Goal: Information Seeking & Learning: Understand process/instructions

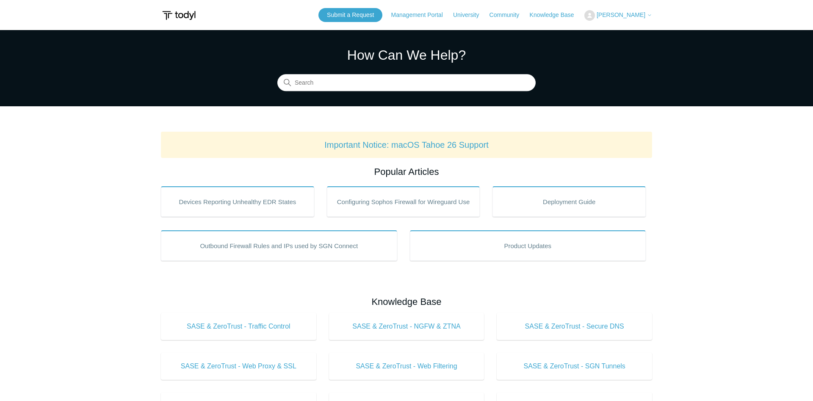
click at [616, 17] on span "[PERSON_NAME]" at bounding box center [620, 14] width 49 height 7
click at [624, 30] on link "My Support Requests" at bounding box center [625, 33] width 83 height 15
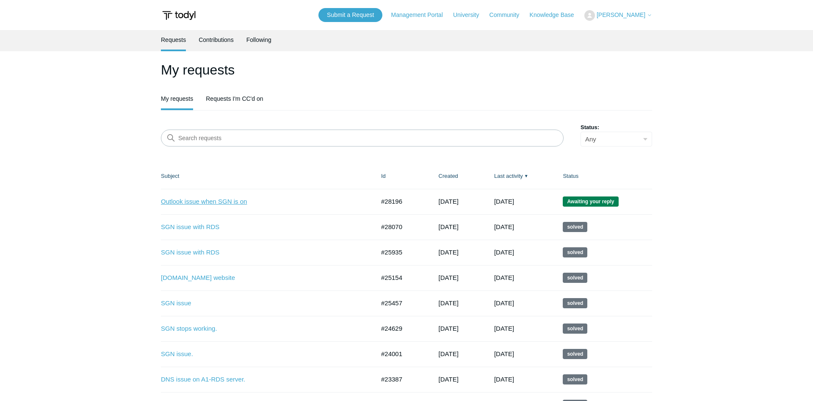
click at [214, 205] on link "Outlook issue when SGN is on" at bounding box center [261, 202] width 201 height 10
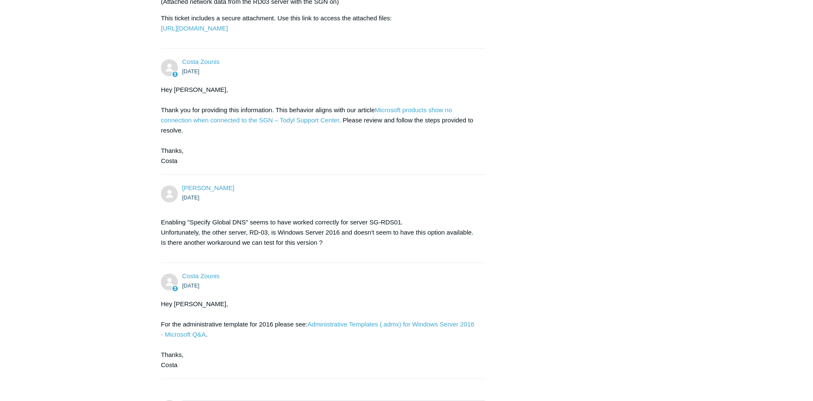
scroll to position [470, 0]
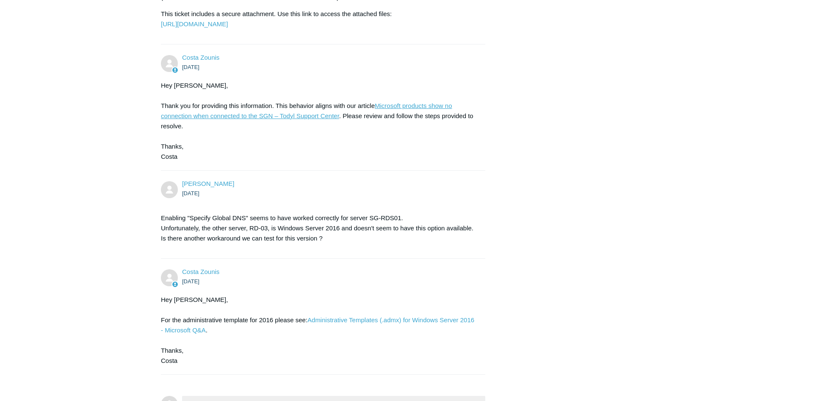
click at [307, 119] on link "Microsoft products show no connection when connected to the SGN – Todyl Support…" at bounding box center [306, 110] width 291 height 17
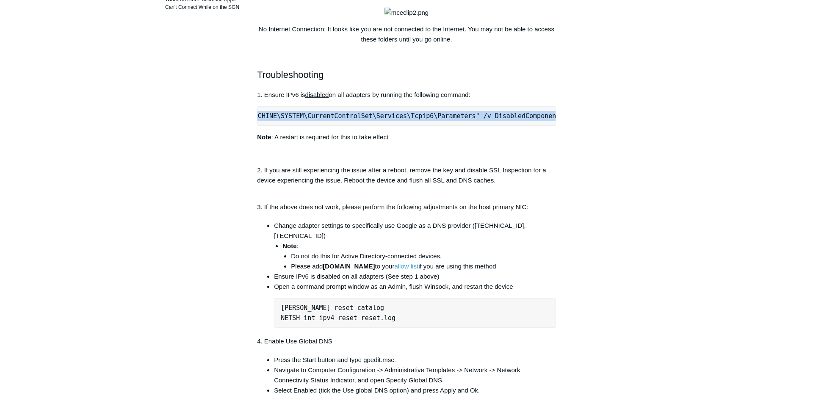
scroll to position [0, 151]
drag, startPoint x: 265, startPoint y: 160, endPoint x: 614, endPoint y: 170, distance: 349.3
click at [556, 126] on pre "reg add "HKEY_LOCAL_MACHINE\SYSTEM\CurrentControlSet\Services\Tcpip6\Parameters…" at bounding box center [406, 115] width 299 height 19
copy pre "reg add "HKEY_LOCAL_MACHINE\SYSTEM\CurrentControlSet\Services\Tcpip6\Parameters…"
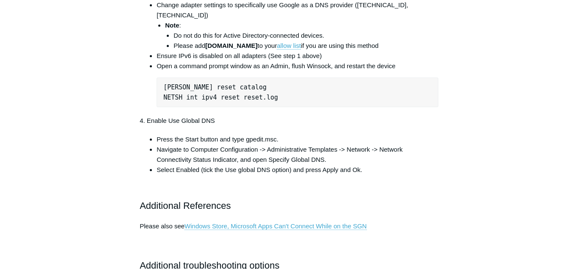
scroll to position [540, 0]
